Goal: Transaction & Acquisition: Download file/media

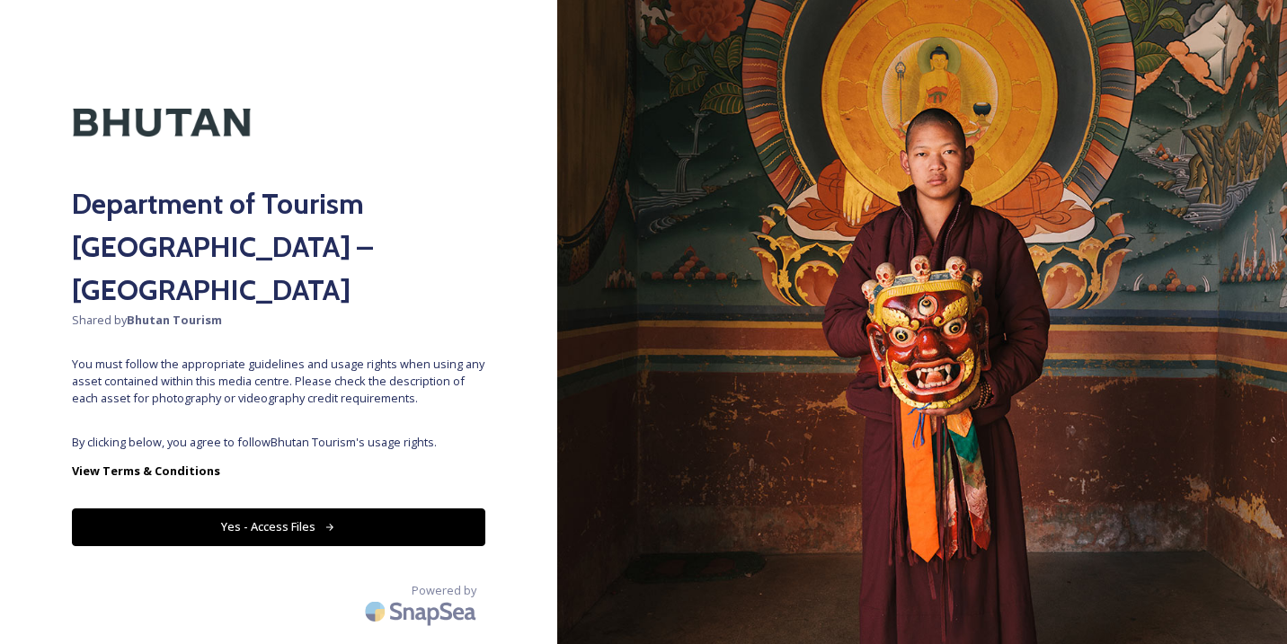
click at [250, 509] on button "Yes - Access Files" at bounding box center [278, 527] width 413 height 37
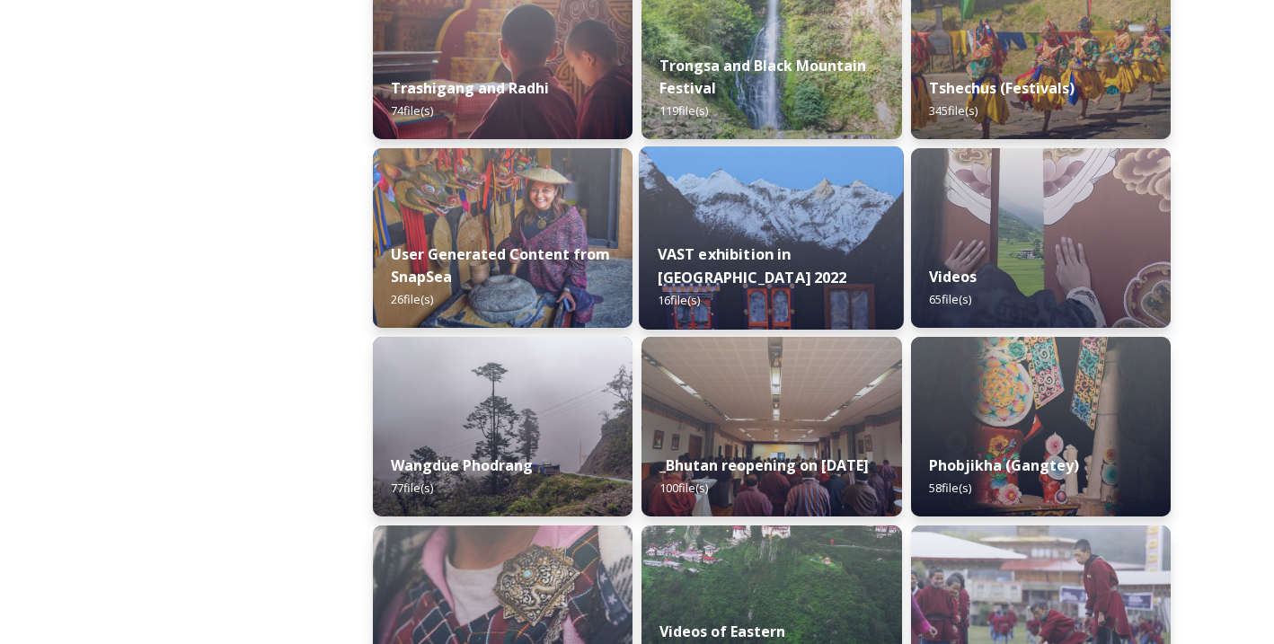
scroll to position [2399, 0]
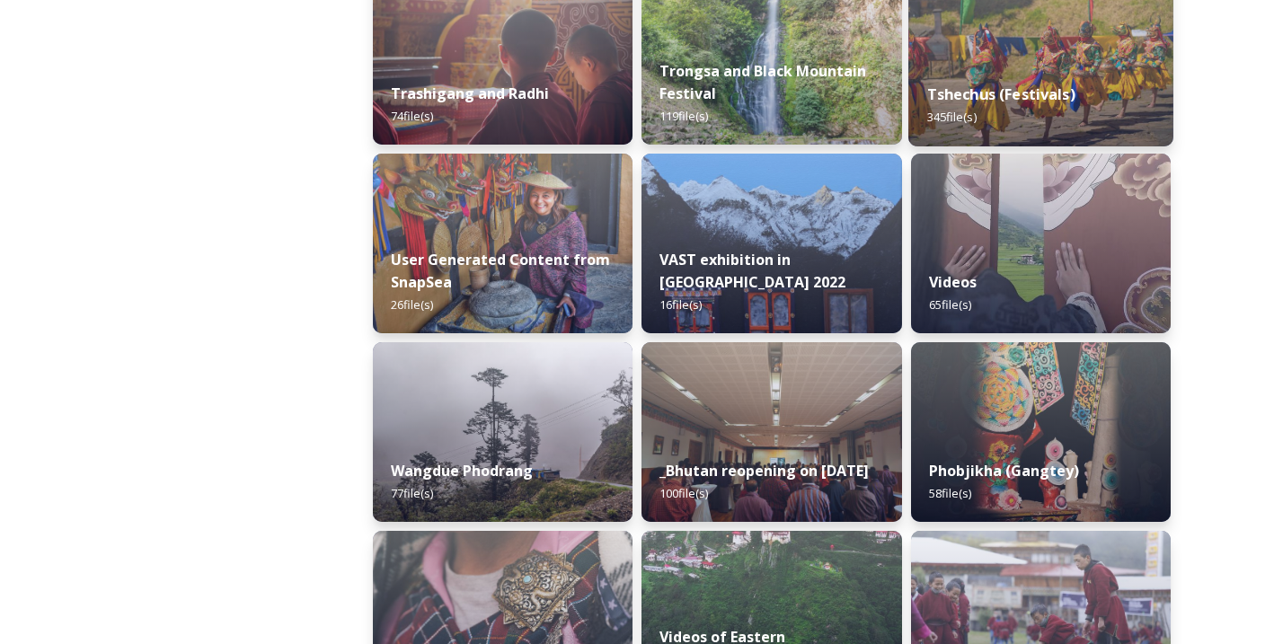
click at [953, 85] on strong "Tshechus (Festivals)" at bounding box center [1001, 94] width 148 height 20
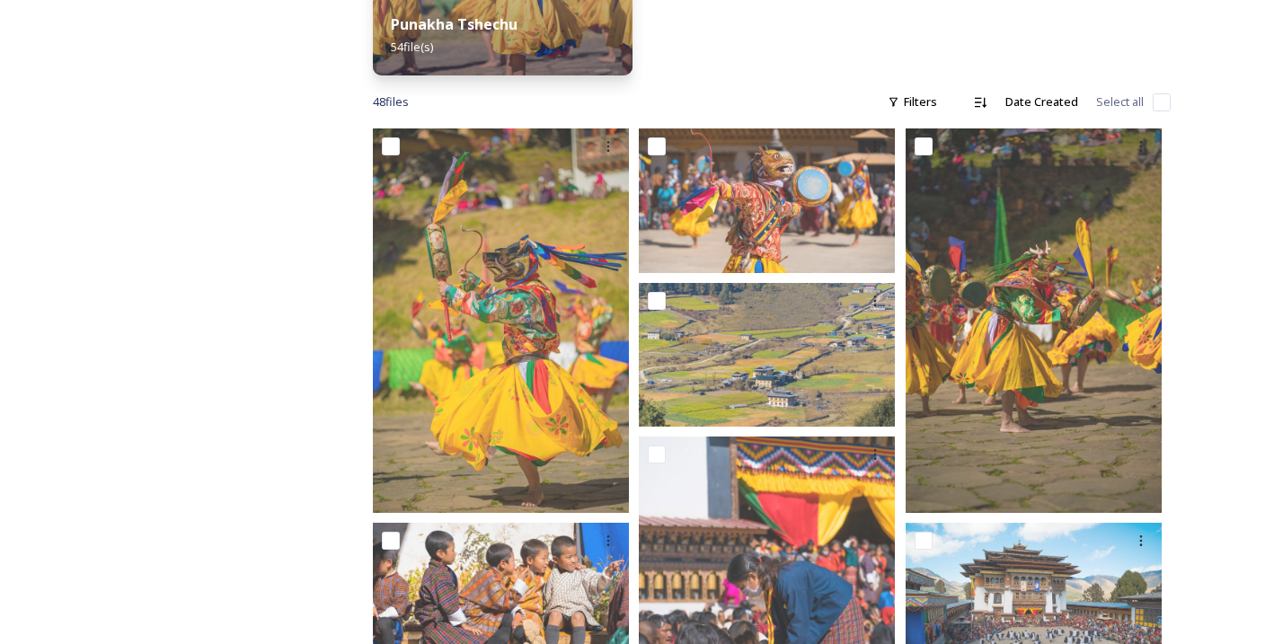
scroll to position [691, 0]
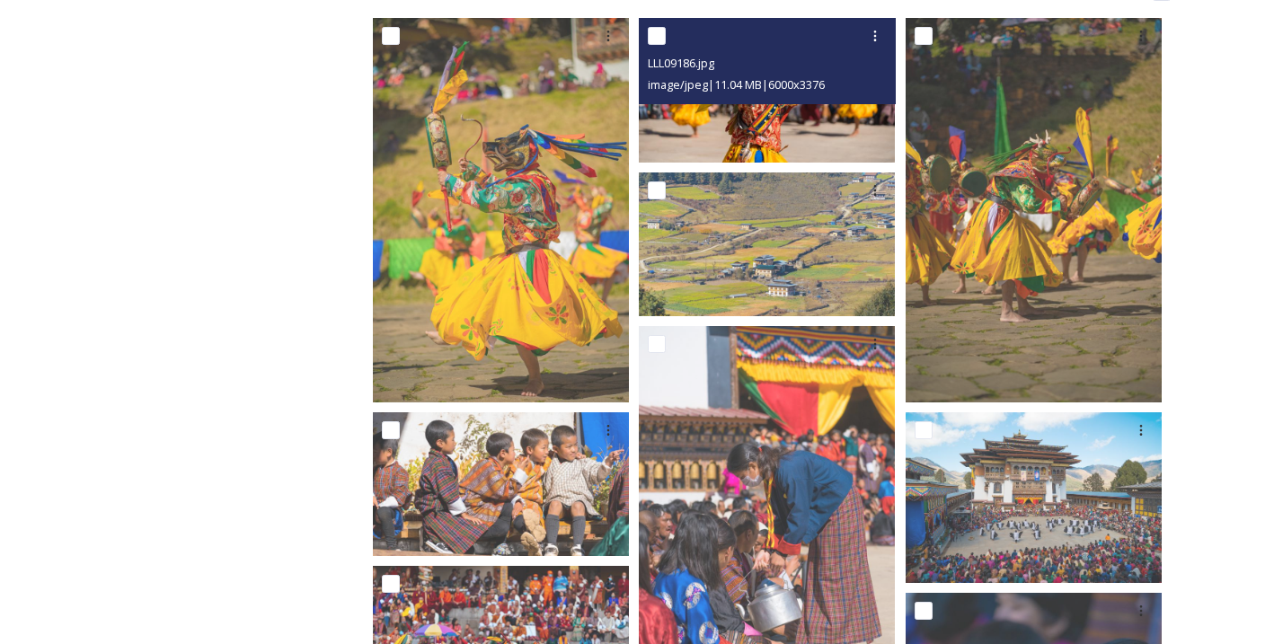
click at [756, 123] on img at bounding box center [767, 90] width 256 height 144
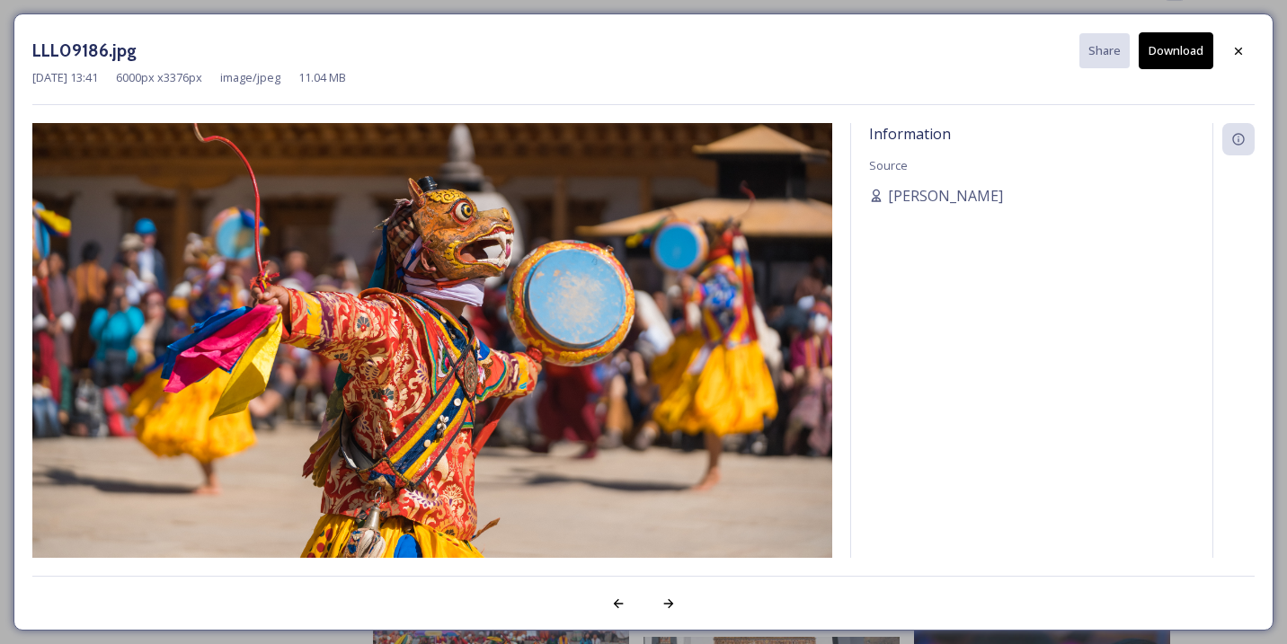
click at [1166, 50] on button "Download" at bounding box center [1176, 50] width 75 height 37
click at [1237, 51] on icon at bounding box center [1238, 51] width 14 height 14
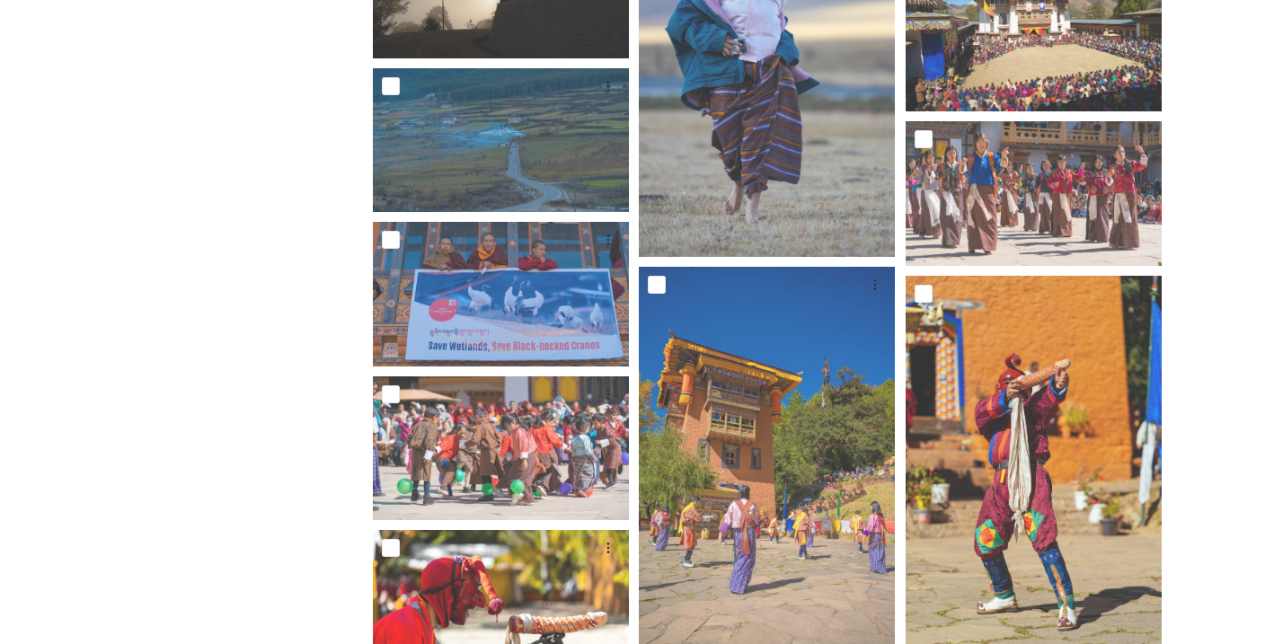
scroll to position [1990, 0]
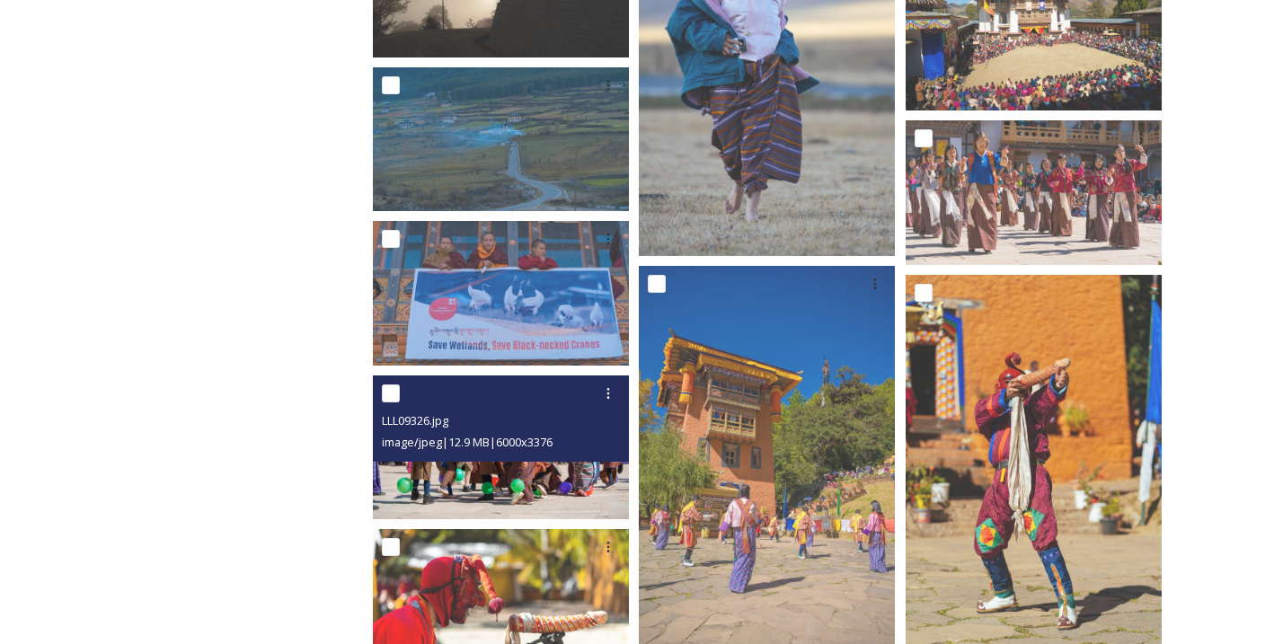
click at [547, 438] on span "image/jpeg | 12.9 MB | 6000 x 3376" at bounding box center [467, 442] width 171 height 16
click at [548, 484] on img at bounding box center [501, 448] width 256 height 144
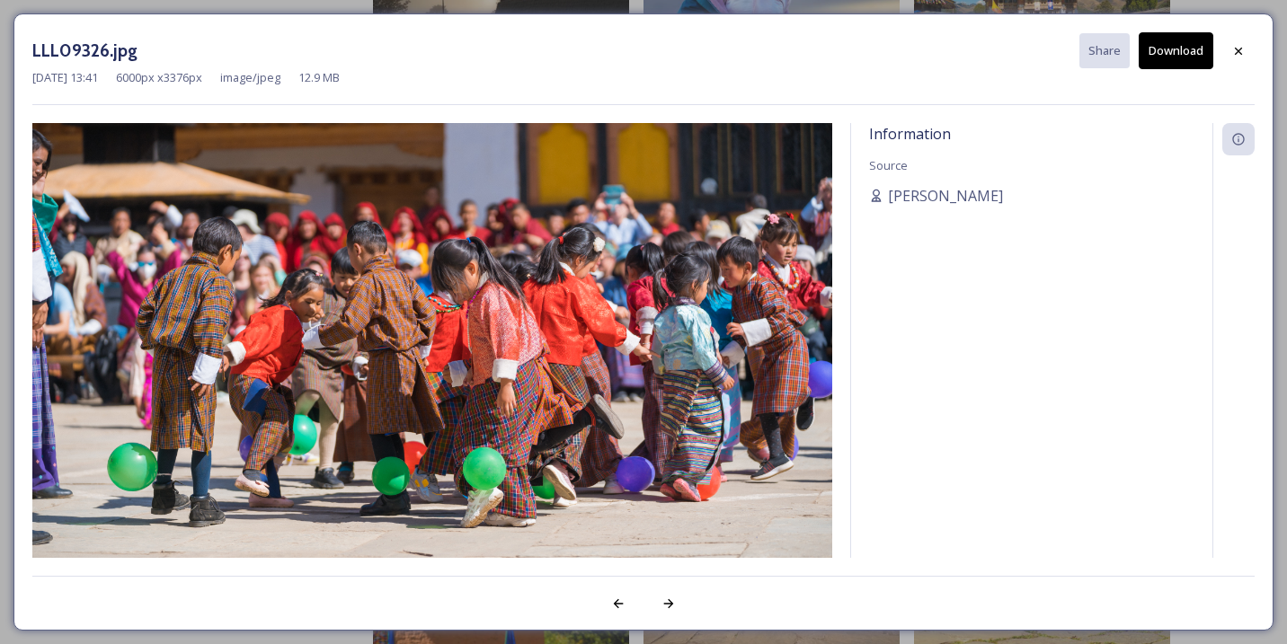
click at [1180, 44] on button "Download" at bounding box center [1176, 50] width 75 height 37
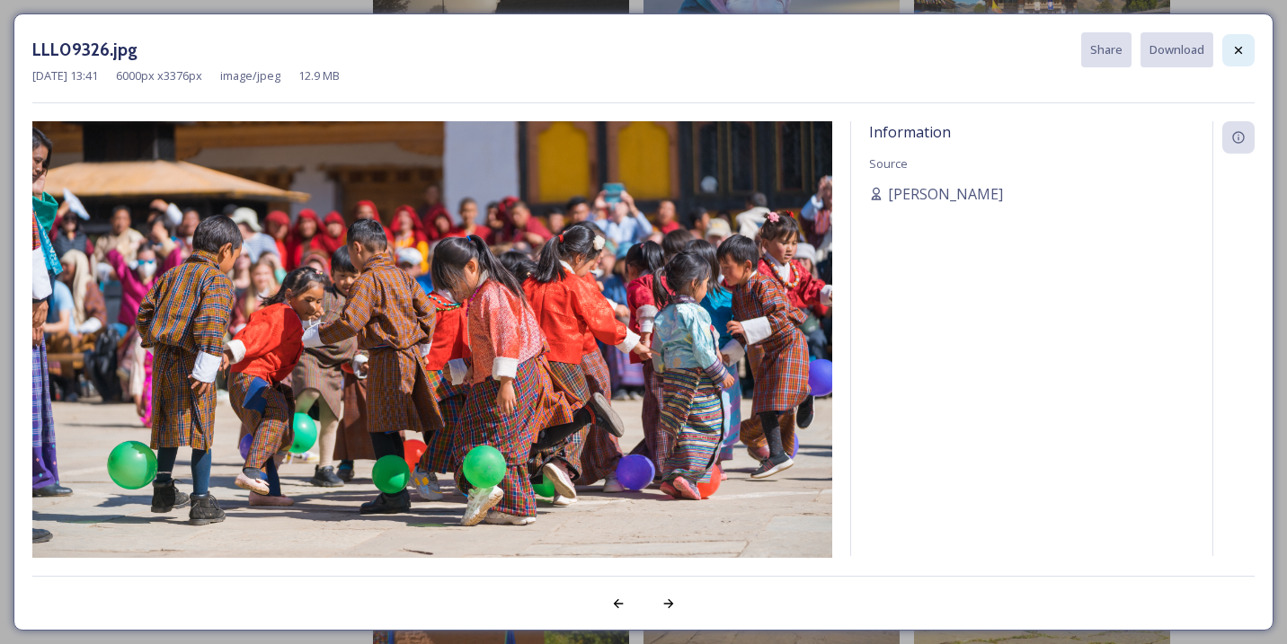
click at [1239, 54] on icon at bounding box center [1238, 50] width 14 height 14
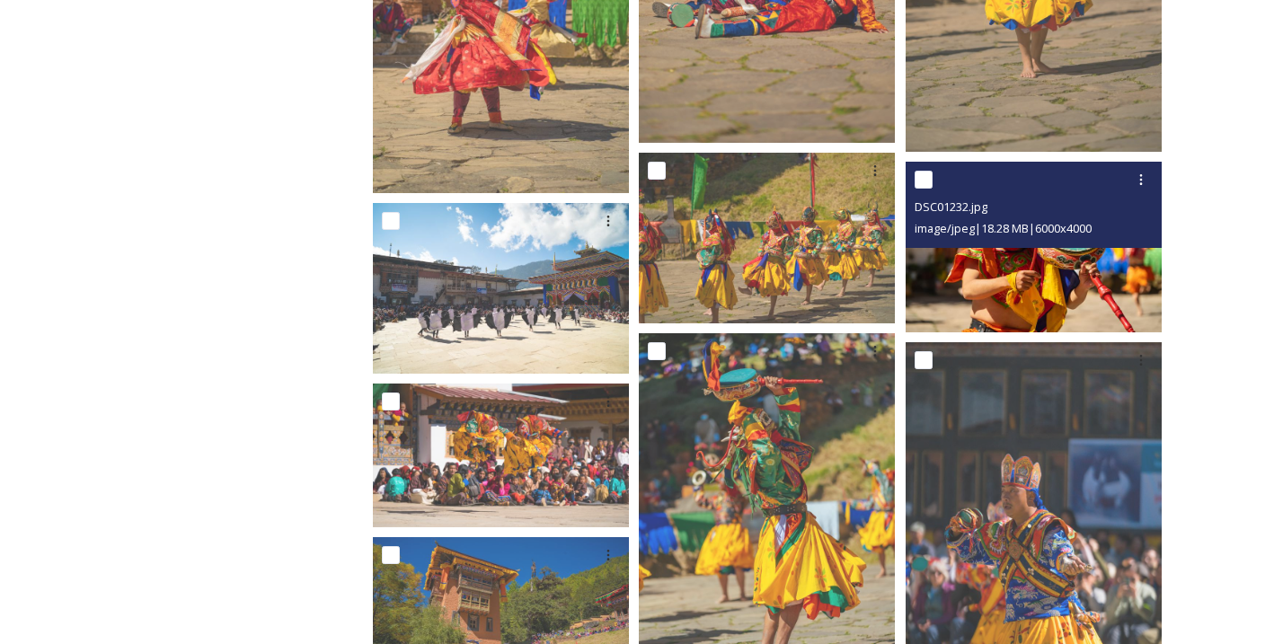
scroll to position [2891, 0]
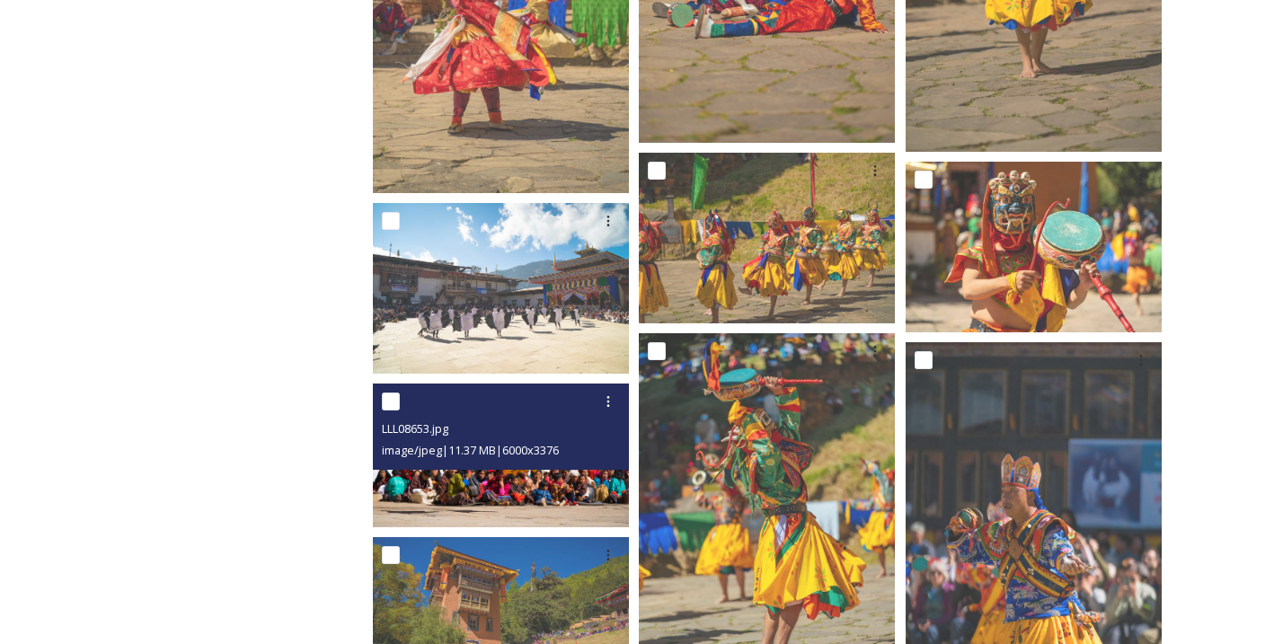
click at [493, 480] on img at bounding box center [501, 456] width 256 height 144
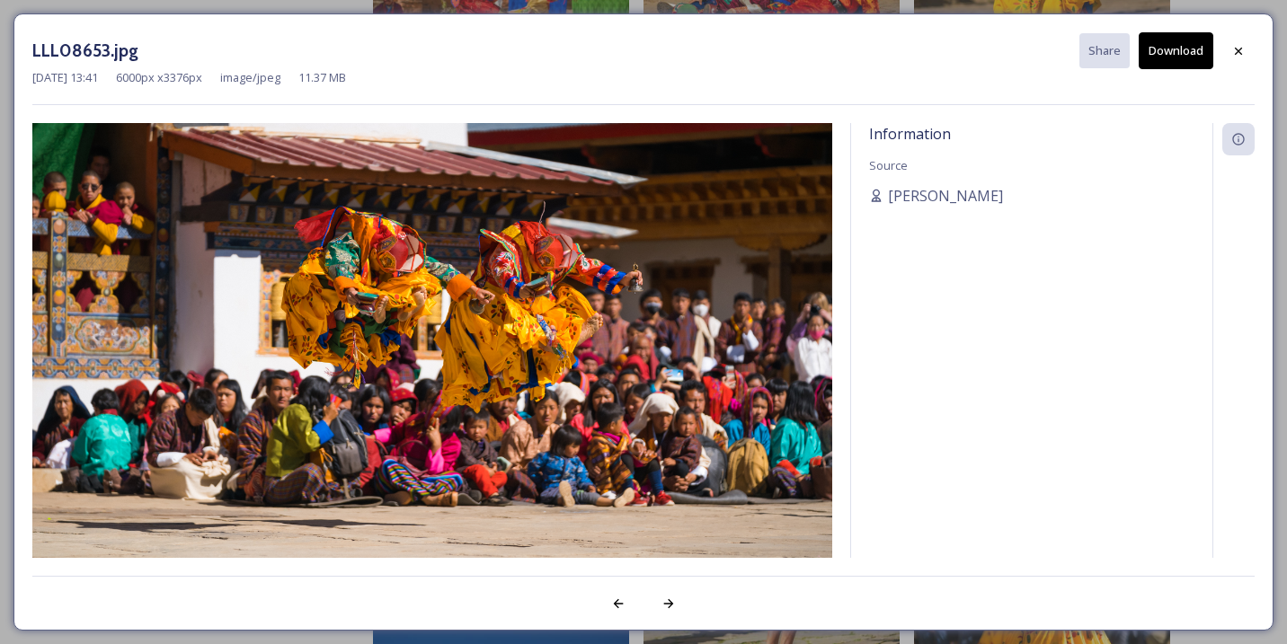
click at [1177, 58] on button "Download" at bounding box center [1176, 50] width 75 height 37
click at [1238, 44] on icon at bounding box center [1238, 51] width 14 height 14
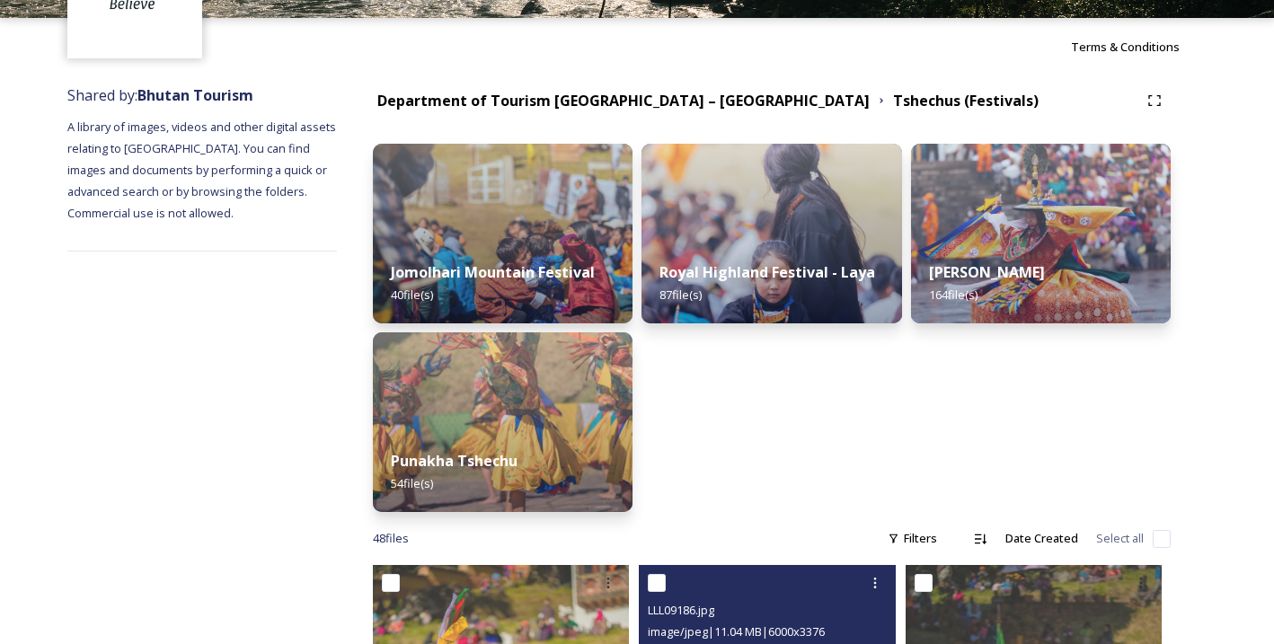
scroll to position [144, 0]
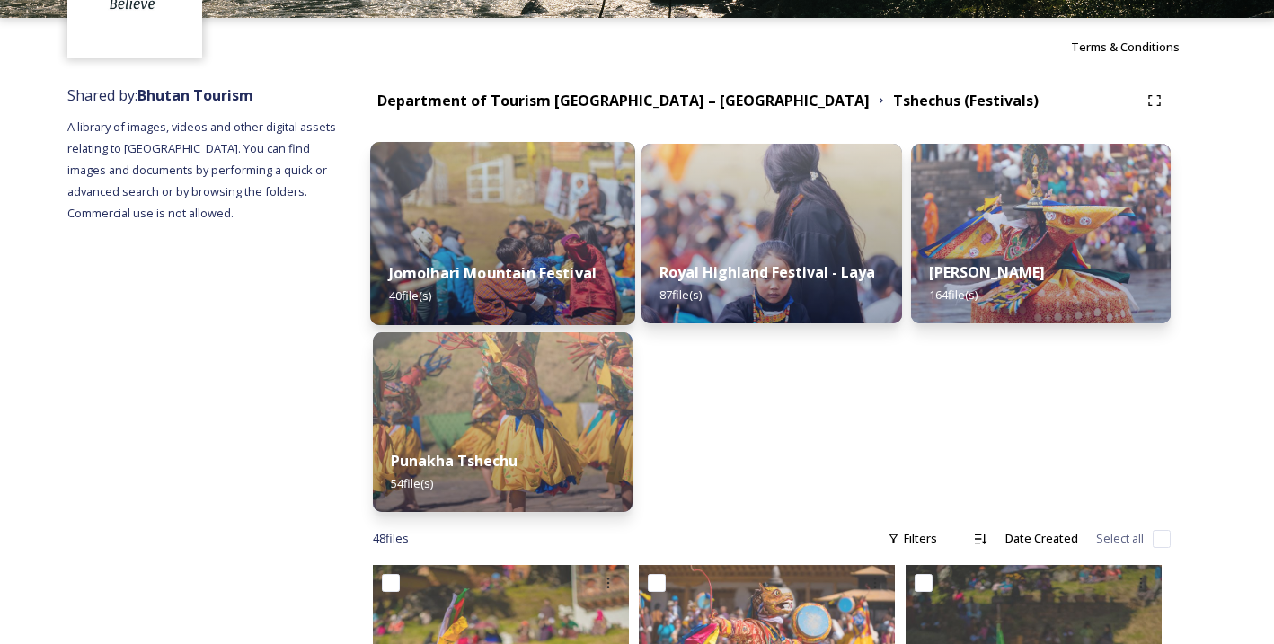
click at [532, 250] on div "Jomolhari Mountain Festival 40 file(s)" at bounding box center [502, 285] width 265 height 82
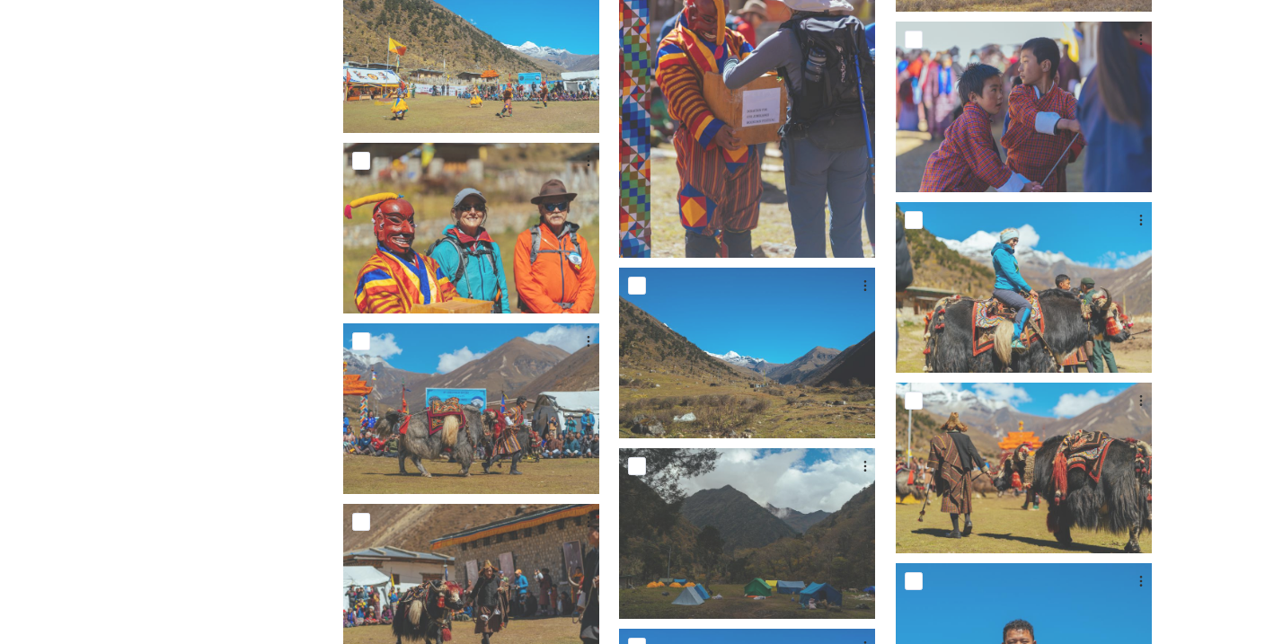
scroll to position [1452, 0]
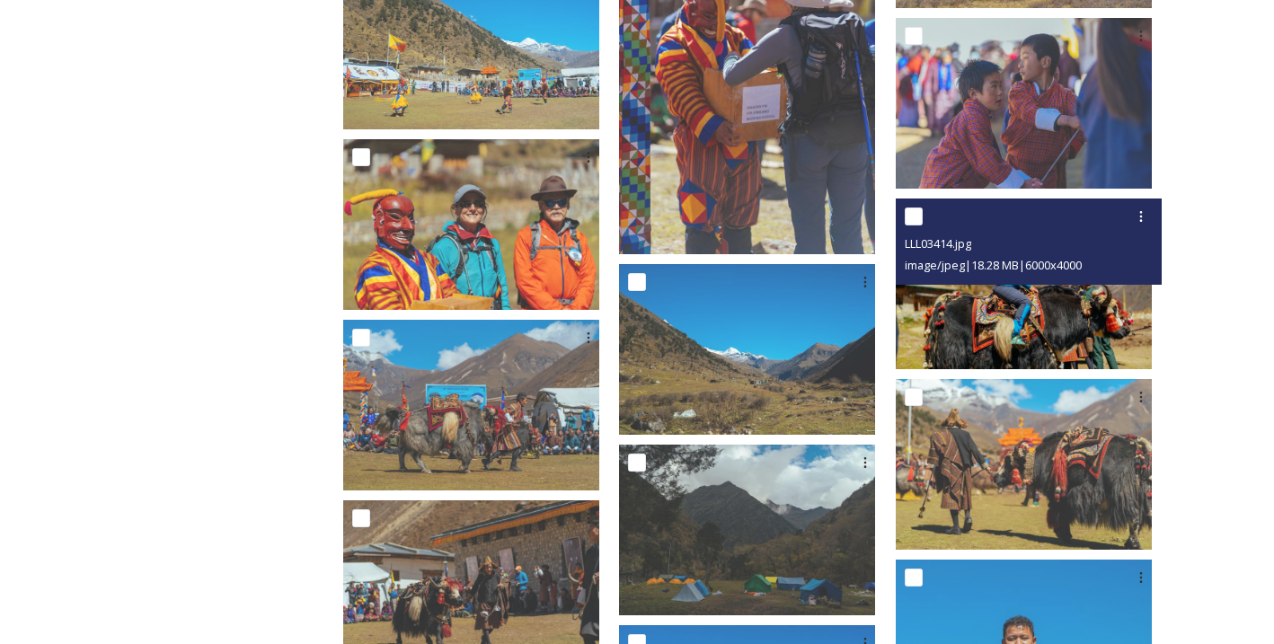
click at [1027, 309] on img at bounding box center [1024, 284] width 256 height 171
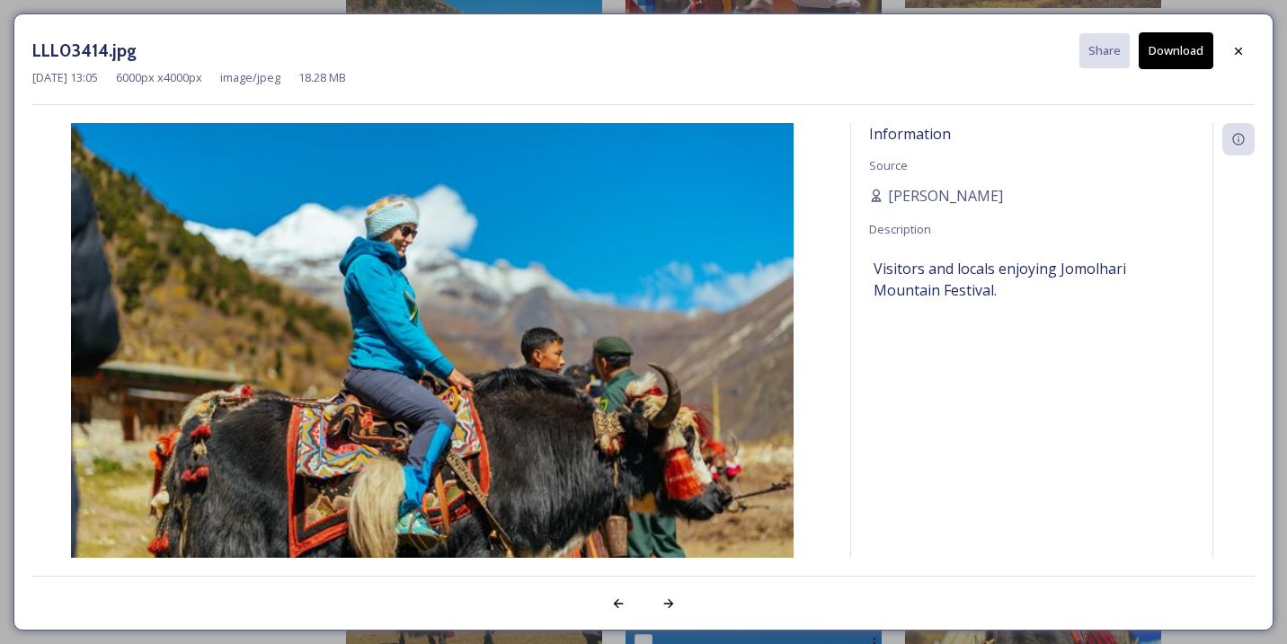
click at [1180, 51] on button "Download" at bounding box center [1176, 50] width 75 height 37
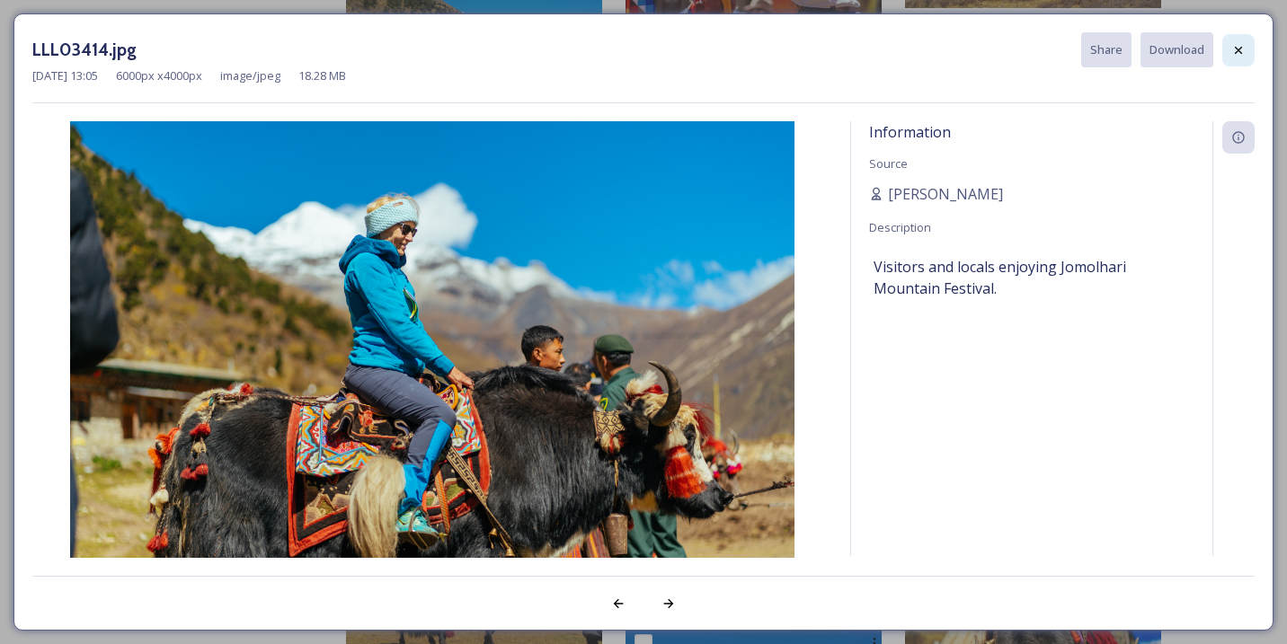
click at [1234, 51] on icon at bounding box center [1238, 50] width 14 height 14
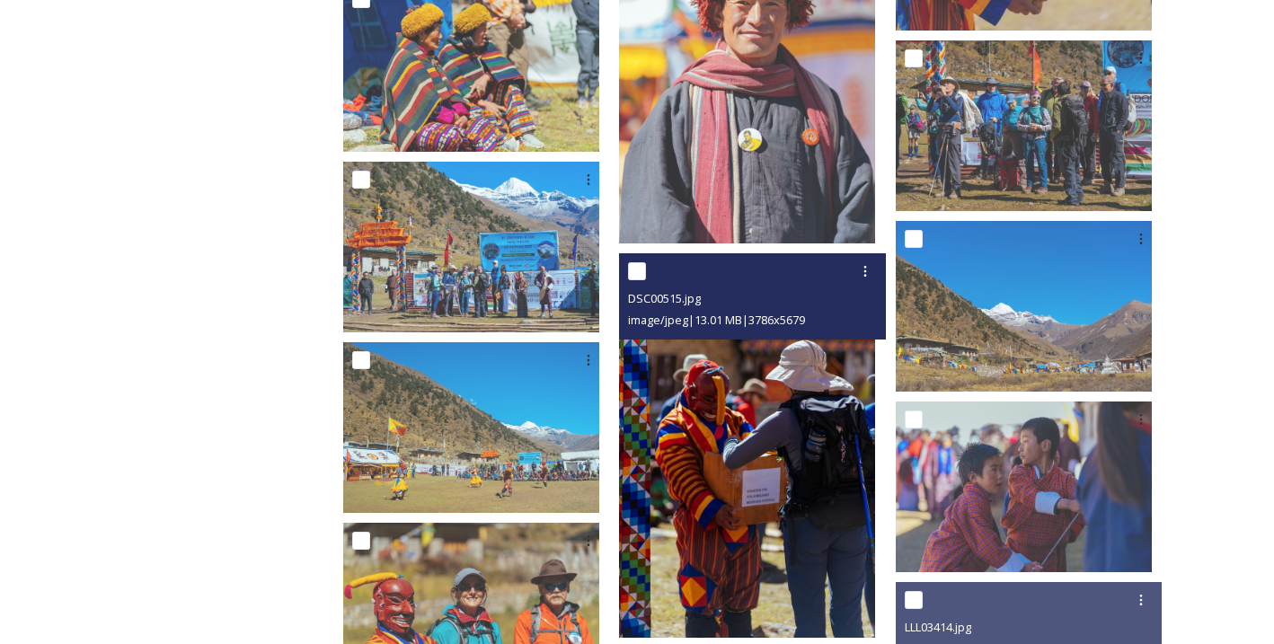
scroll to position [982, 0]
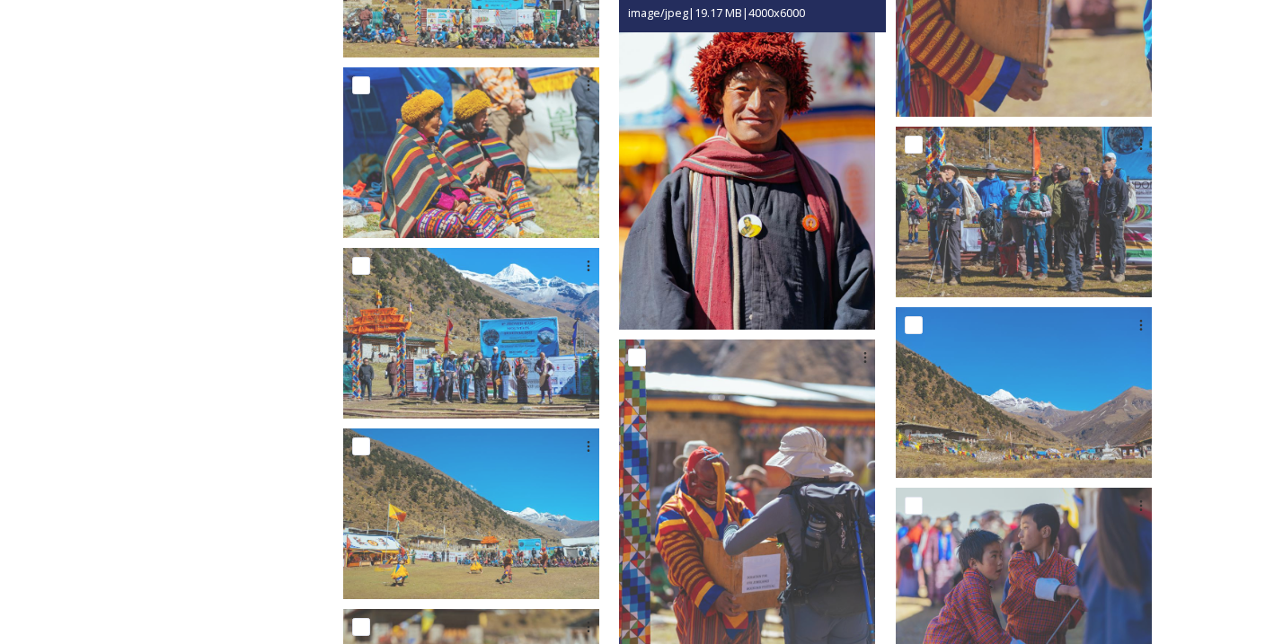
click at [747, 202] on img at bounding box center [747, 138] width 256 height 385
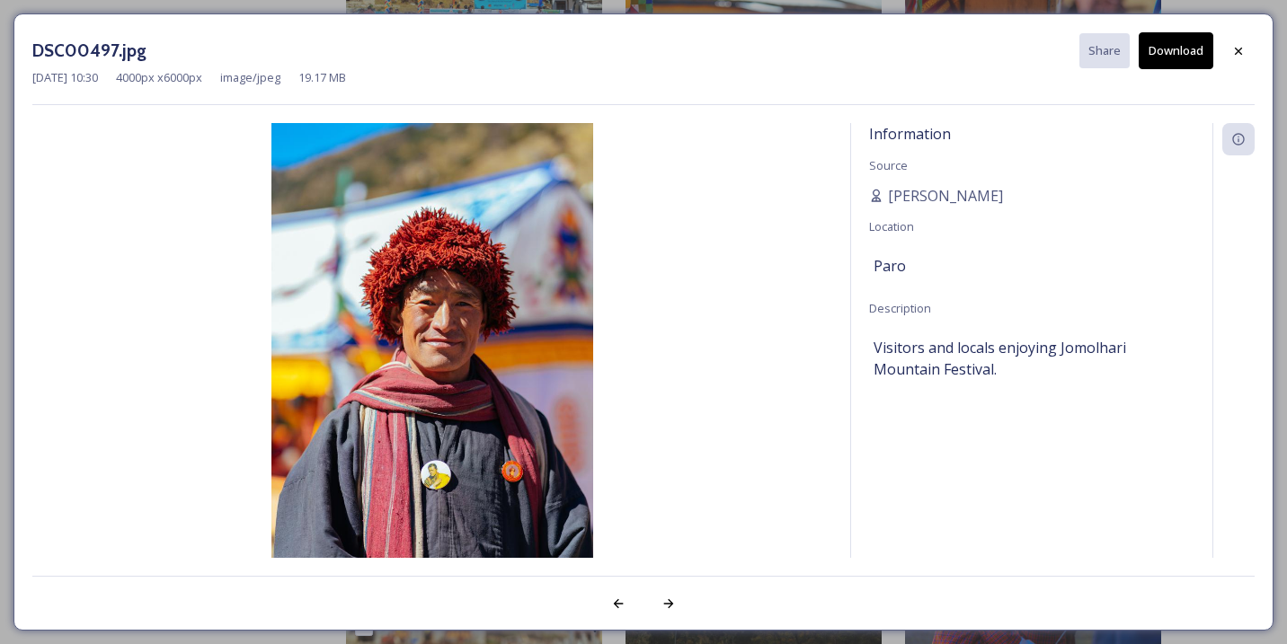
click at [1171, 58] on button "Download" at bounding box center [1176, 50] width 75 height 37
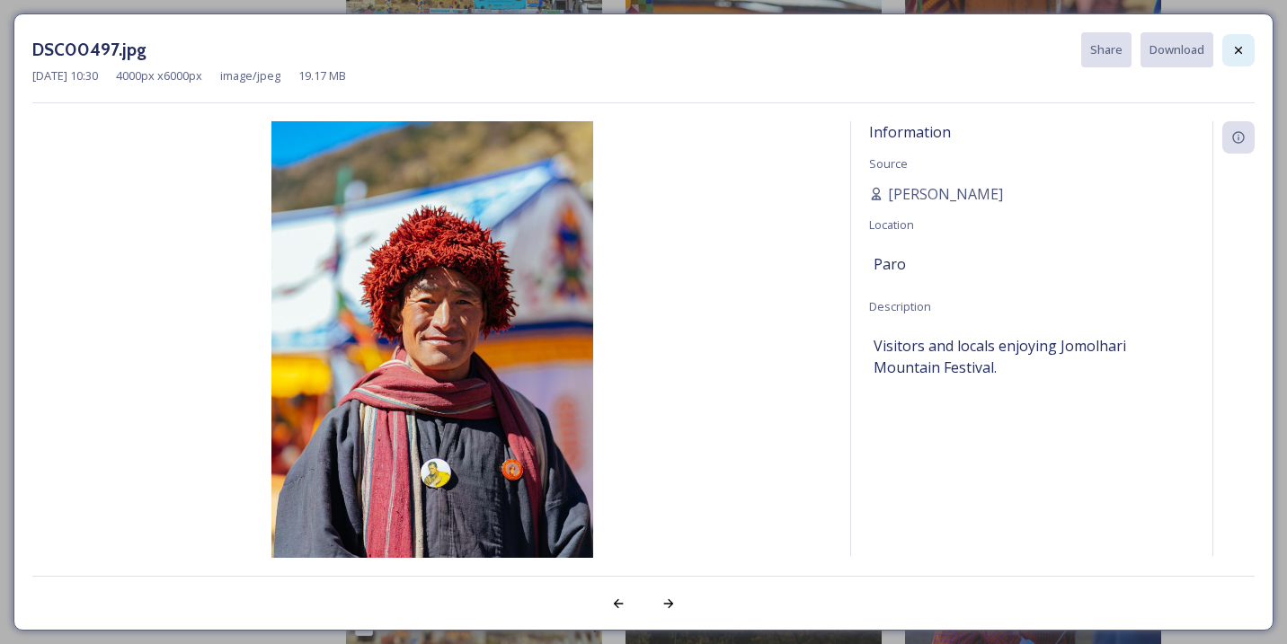
click at [1238, 53] on icon at bounding box center [1238, 50] width 14 height 14
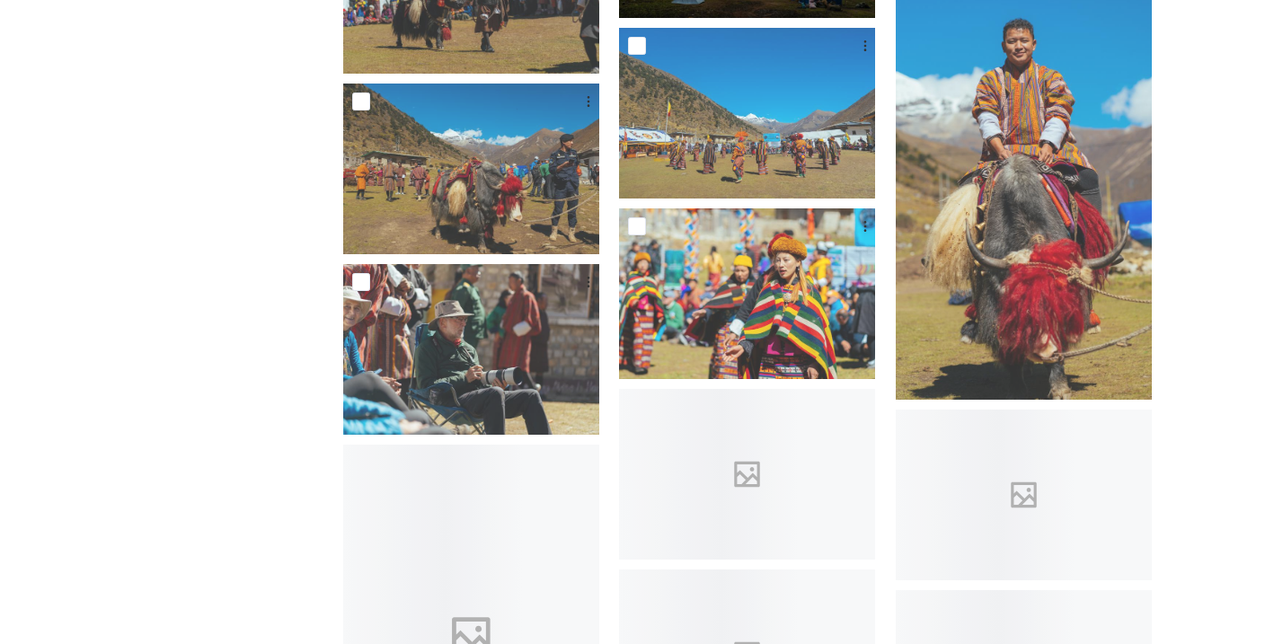
scroll to position [2140, 0]
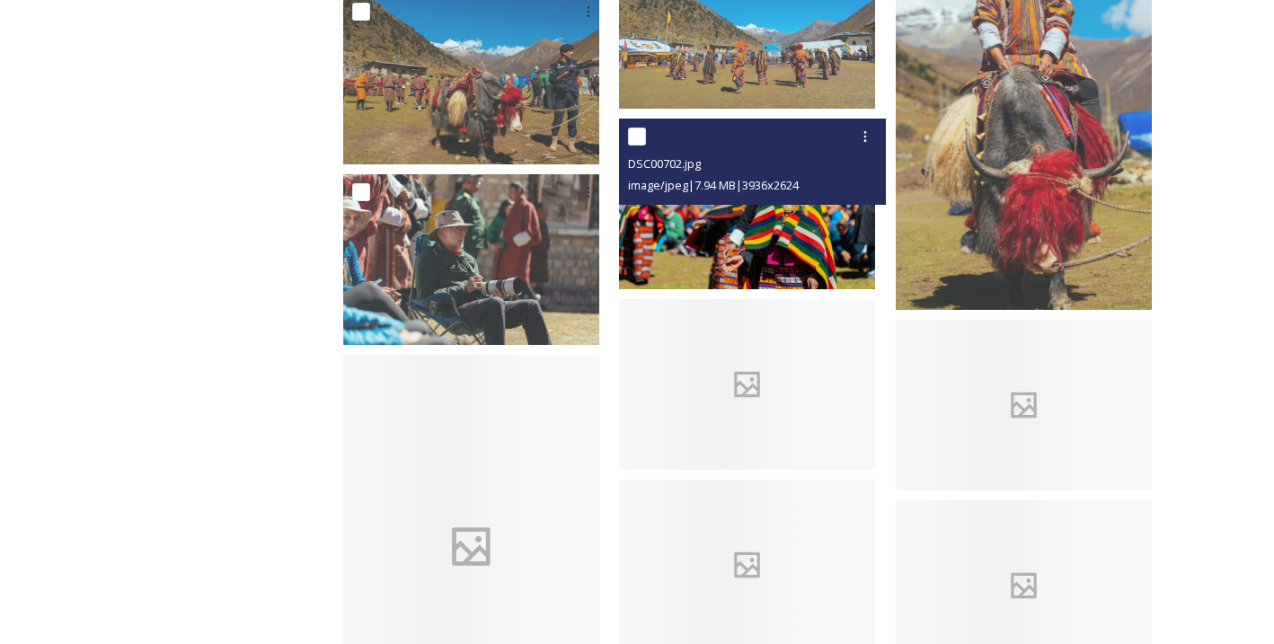
click at [728, 262] on img at bounding box center [747, 204] width 256 height 171
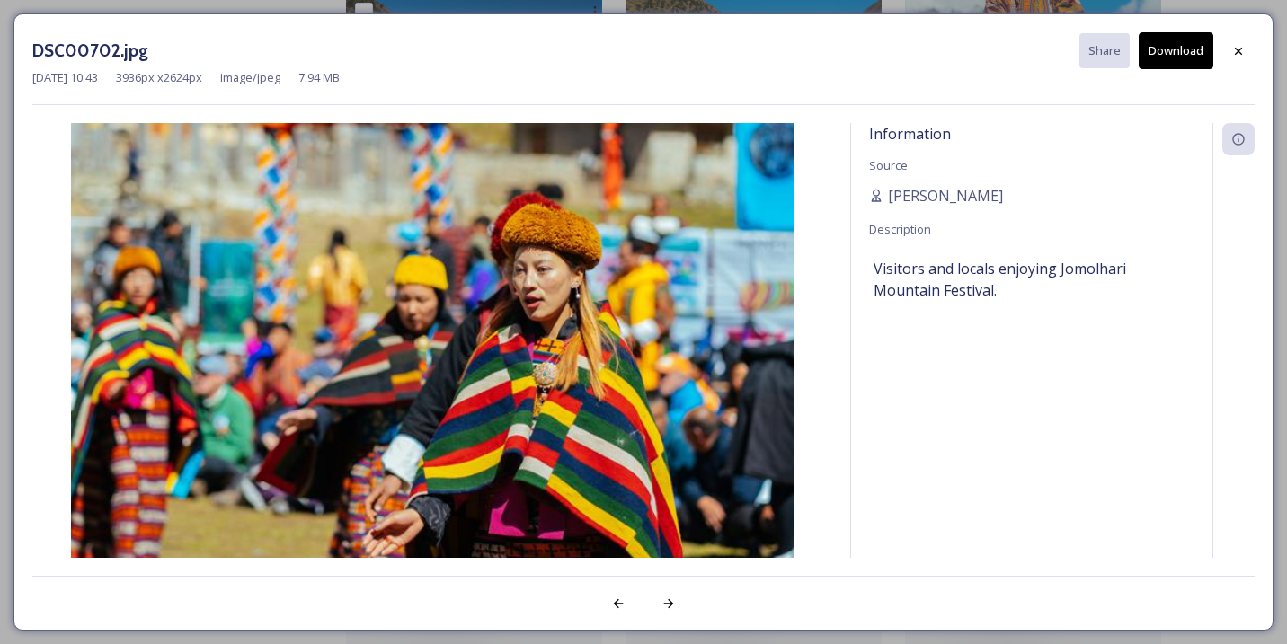
click at [1190, 40] on button "Download" at bounding box center [1176, 50] width 75 height 37
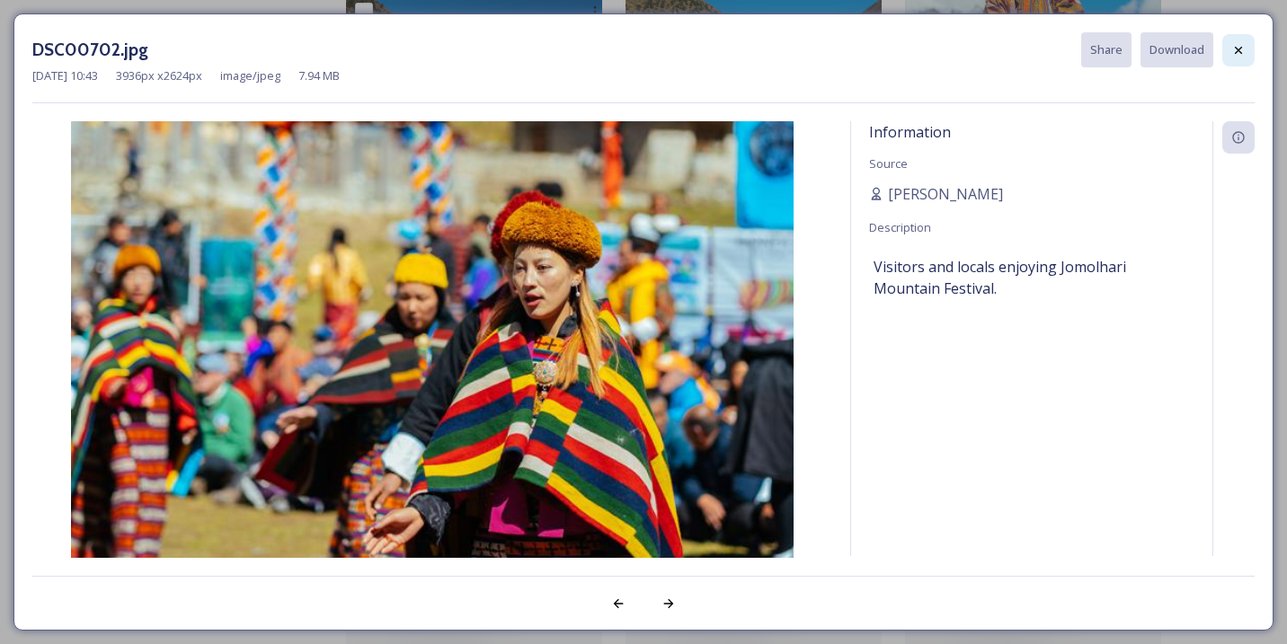
click at [1243, 47] on icon at bounding box center [1238, 50] width 14 height 14
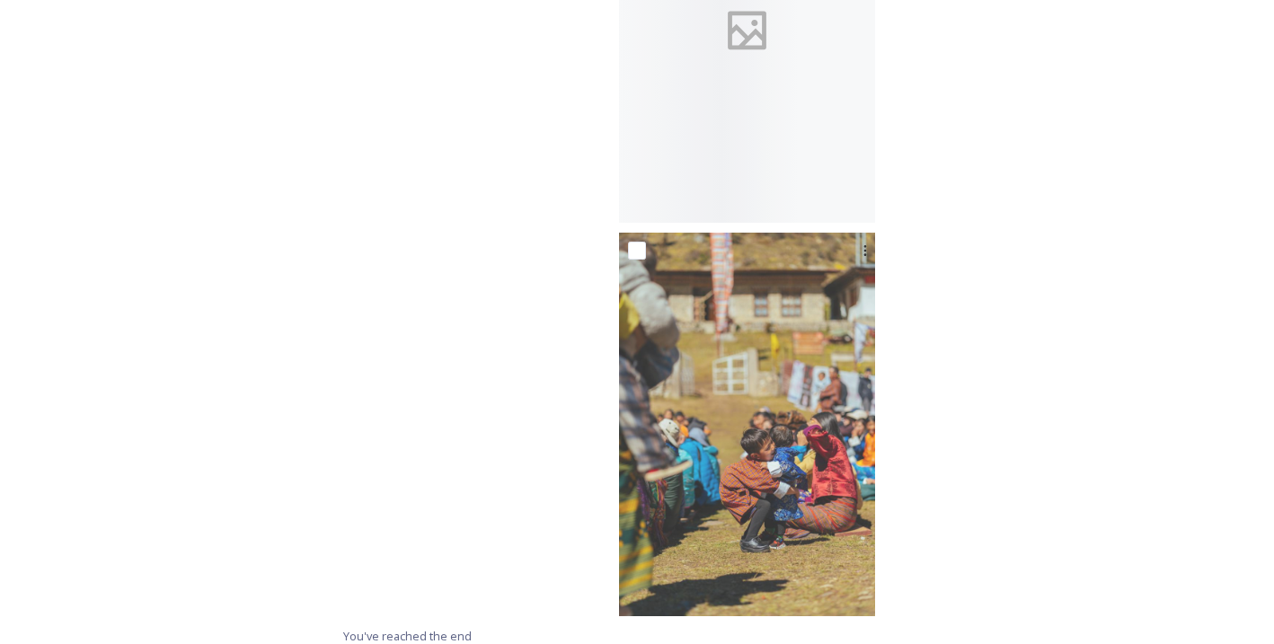
scroll to position [3355, 0]
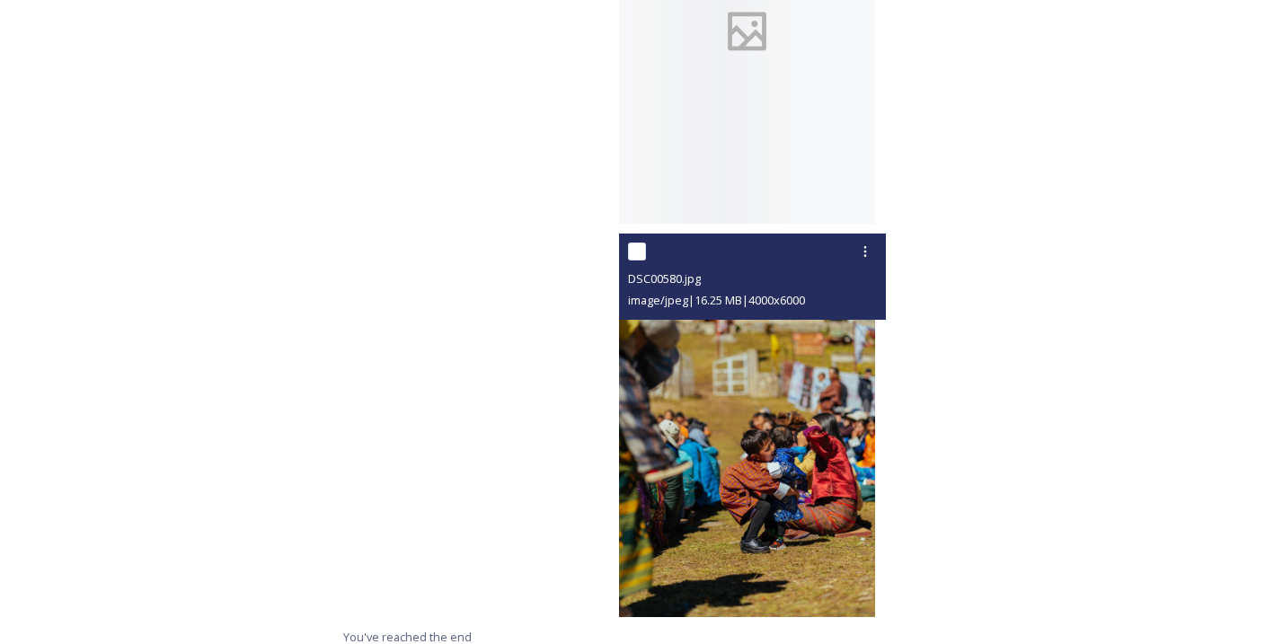
click at [779, 498] on img at bounding box center [747, 426] width 256 height 385
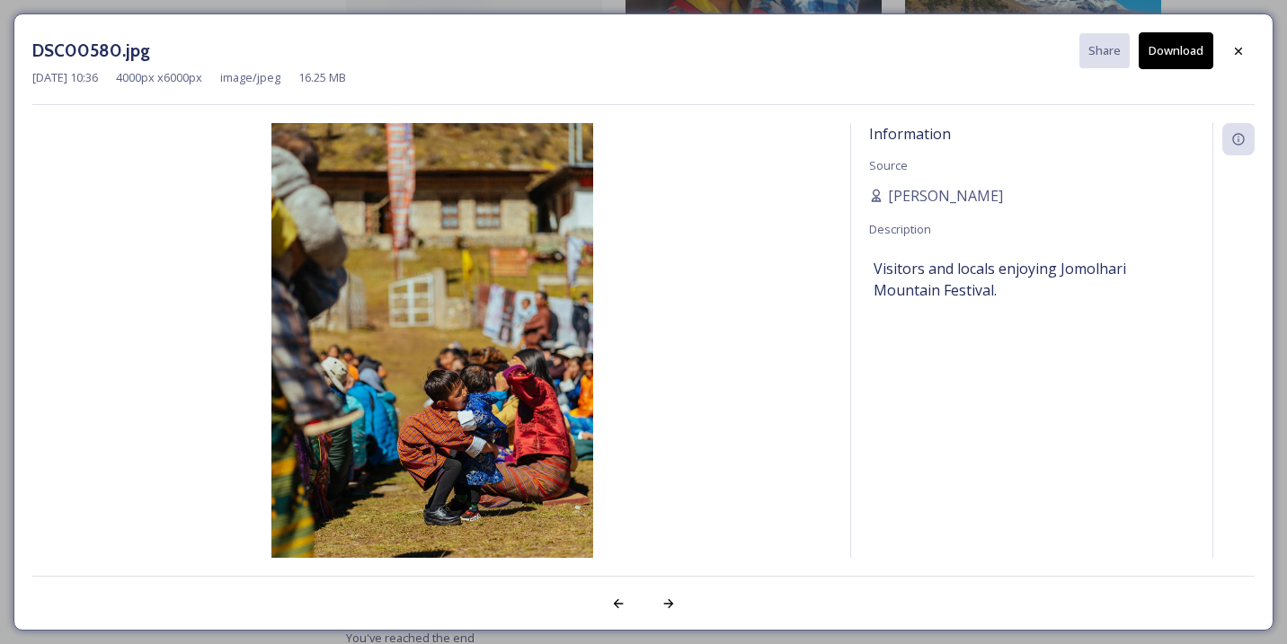
click at [1163, 47] on button "Download" at bounding box center [1176, 50] width 75 height 37
click at [1240, 42] on div at bounding box center [1238, 51] width 32 height 32
